Goal: Find specific page/section: Find specific page/section

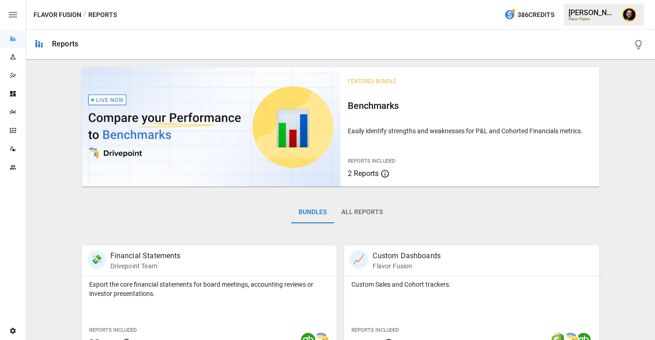
click at [10, 112] on icon "Plans" at bounding box center [12, 112] width 7 height 7
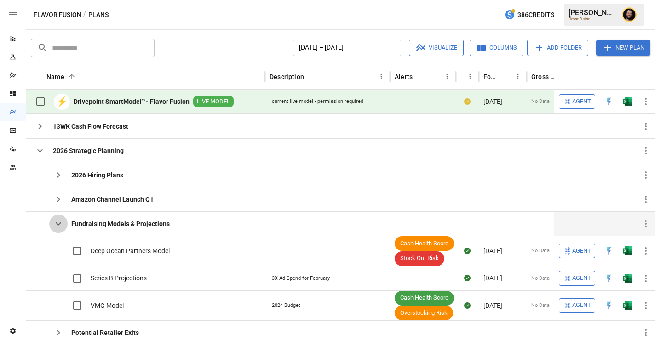
click at [55, 219] on icon "button" at bounding box center [58, 223] width 11 height 11
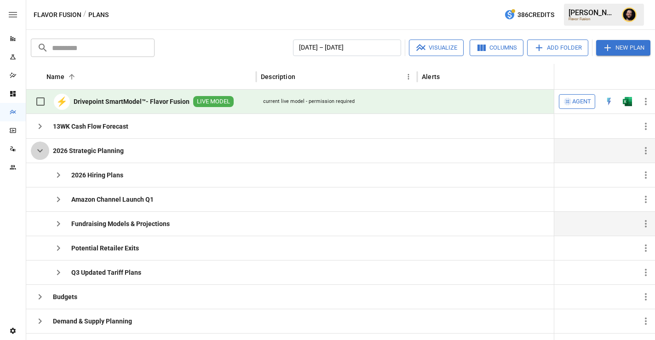
click at [39, 152] on icon "button" at bounding box center [39, 150] width 11 height 11
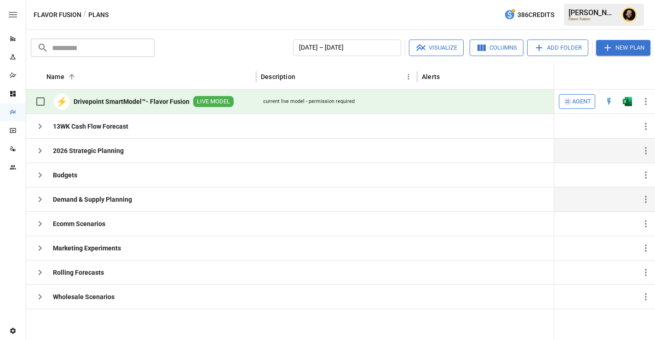
click at [43, 199] on icon "button" at bounding box center [39, 199] width 11 height 11
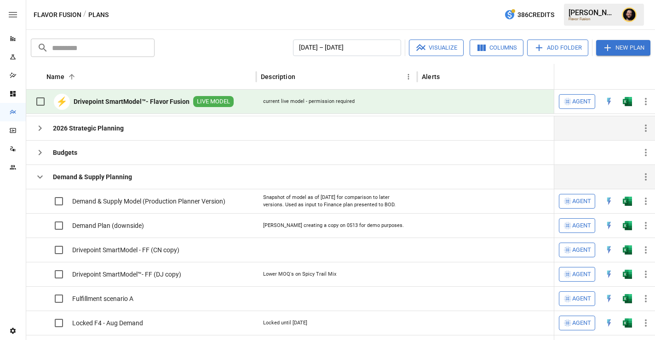
scroll to position [45, 0]
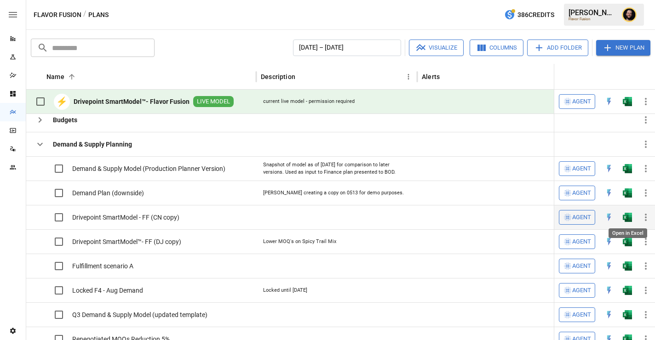
click at [628, 173] on img "Open in Excel" at bounding box center [627, 168] width 9 height 9
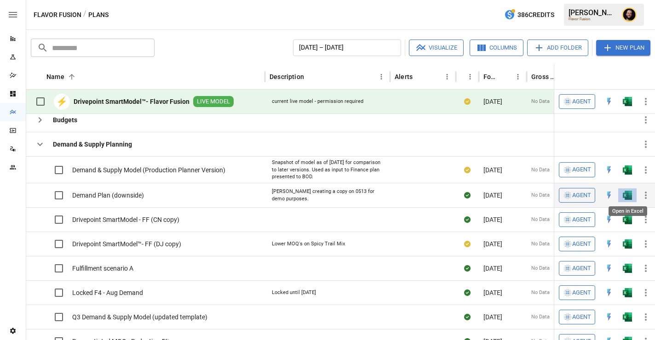
click at [626, 175] on img "Open in Excel" at bounding box center [627, 170] width 9 height 9
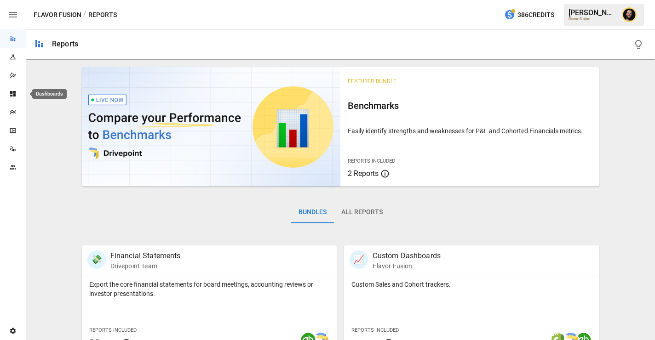
click at [6, 95] on div "Dashboards" at bounding box center [13, 93] width 26 height 7
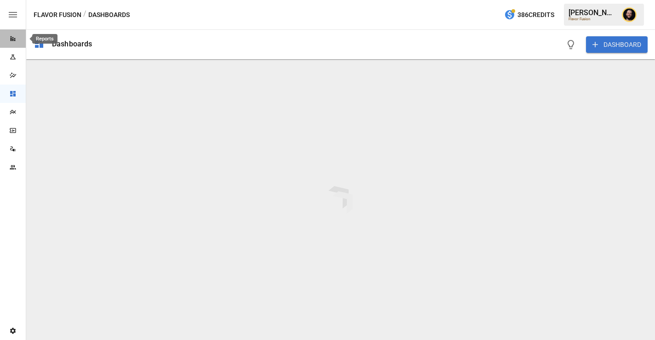
click at [13, 38] on icon "Reports" at bounding box center [12, 38] width 7 height 7
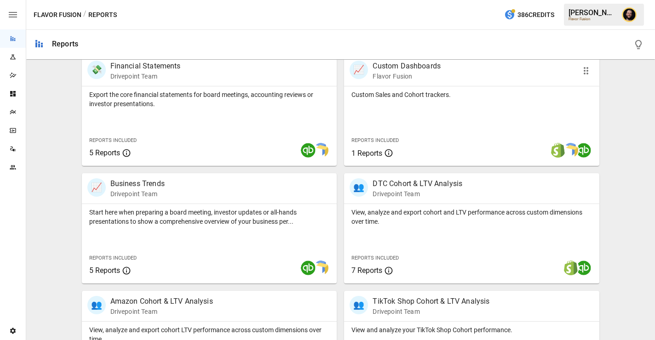
scroll to position [192, 0]
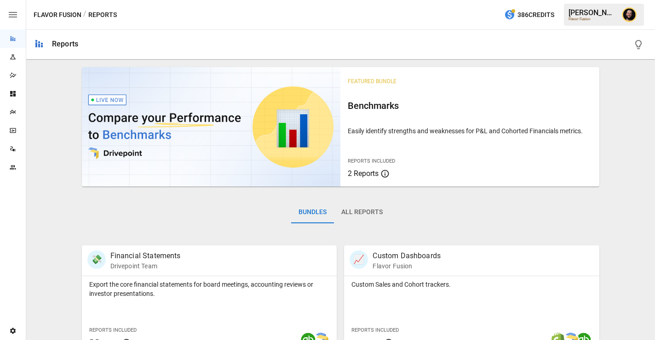
click at [14, 112] on icon "Plans" at bounding box center [13, 112] width 6 height 5
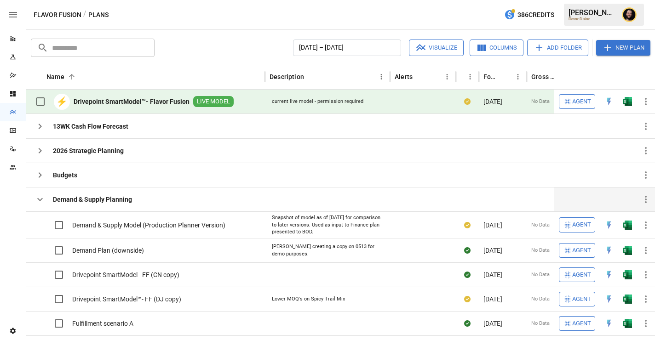
click at [35, 200] on icon "button" at bounding box center [39, 199] width 11 height 11
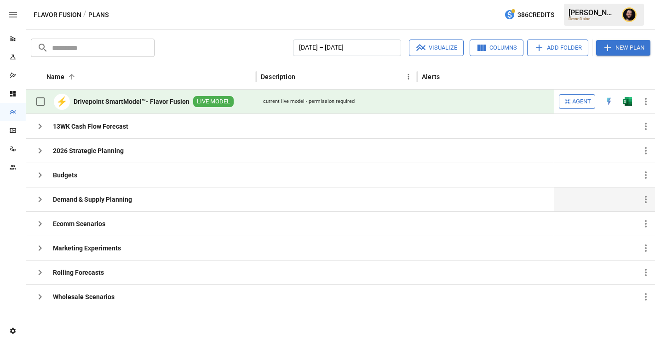
click at [579, 102] on span "Agent" at bounding box center [581, 102] width 19 height 11
